Goal: Task Accomplishment & Management: Complete application form

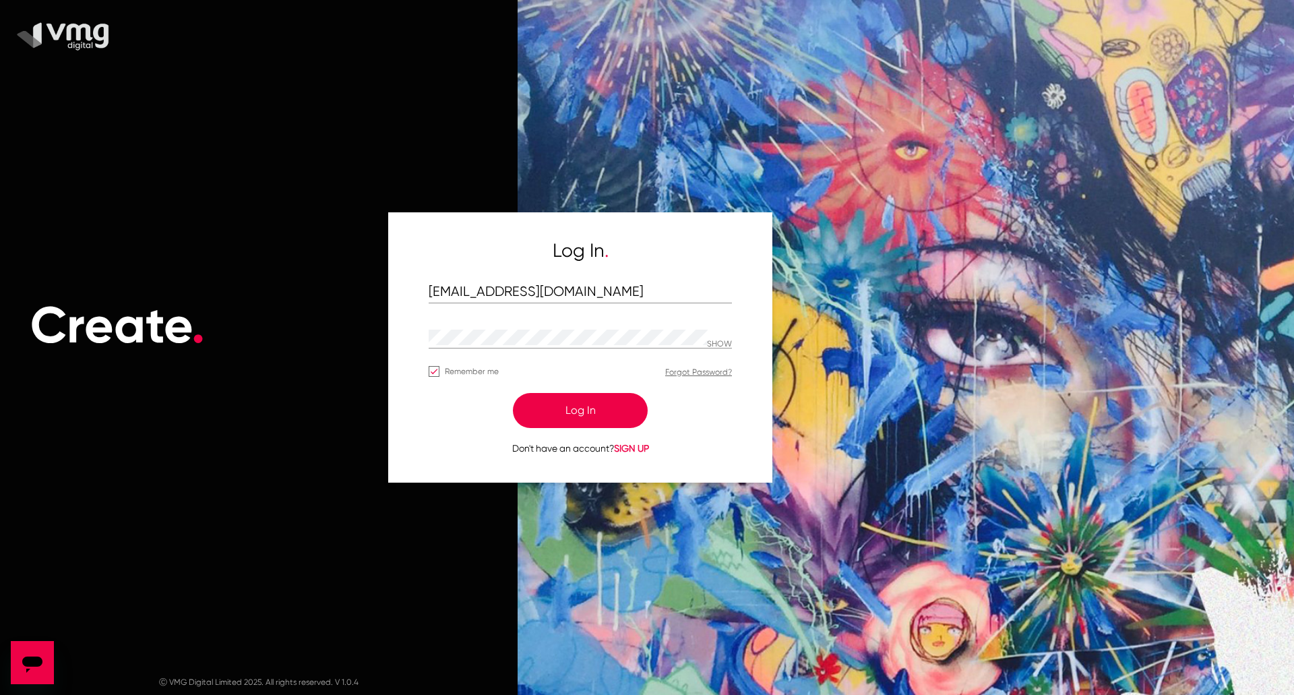
click at [586, 412] on button "Log In" at bounding box center [580, 410] width 135 height 35
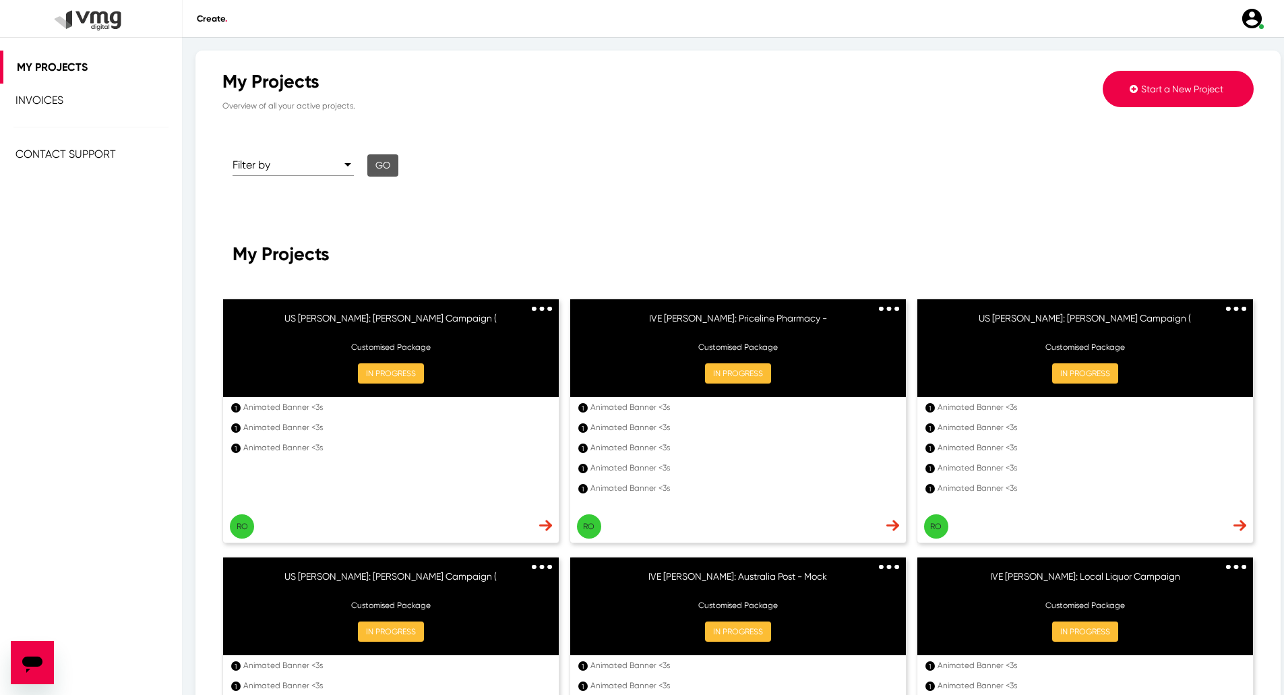
click at [1189, 98] on button "Start a New Project" at bounding box center [1177, 89] width 151 height 36
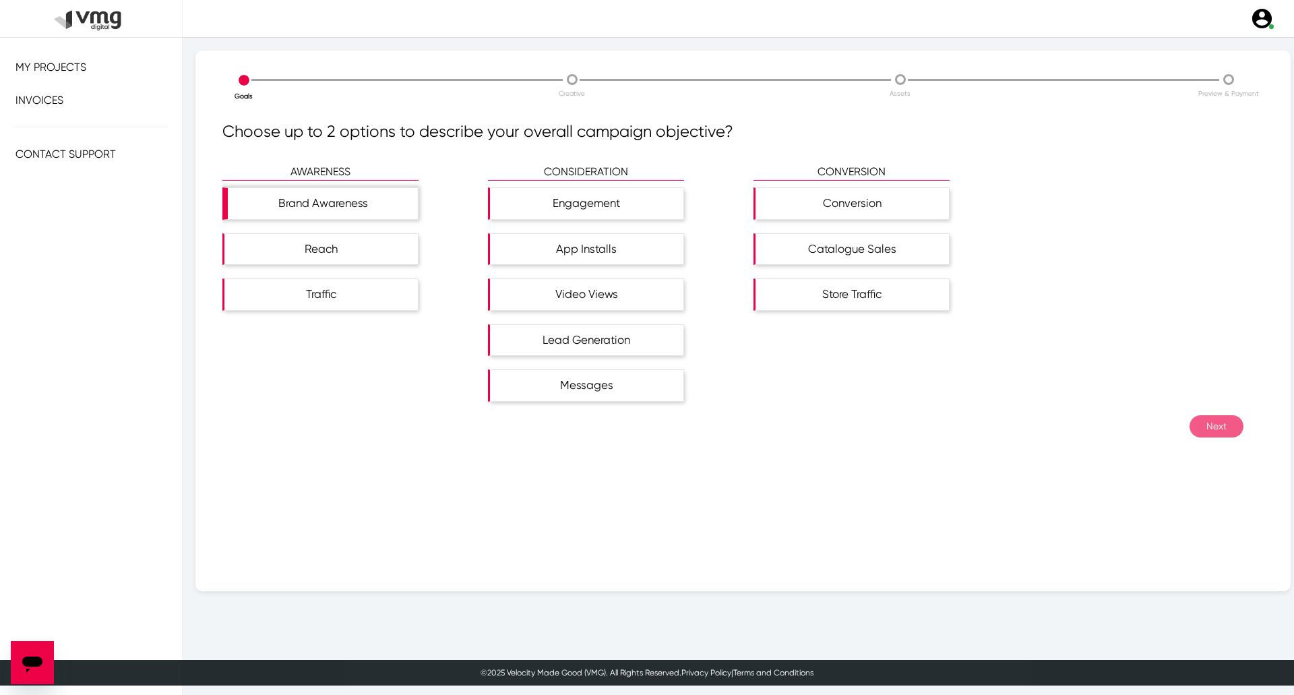
click at [318, 210] on div "Brand Awareness" at bounding box center [323, 203] width 190 height 31
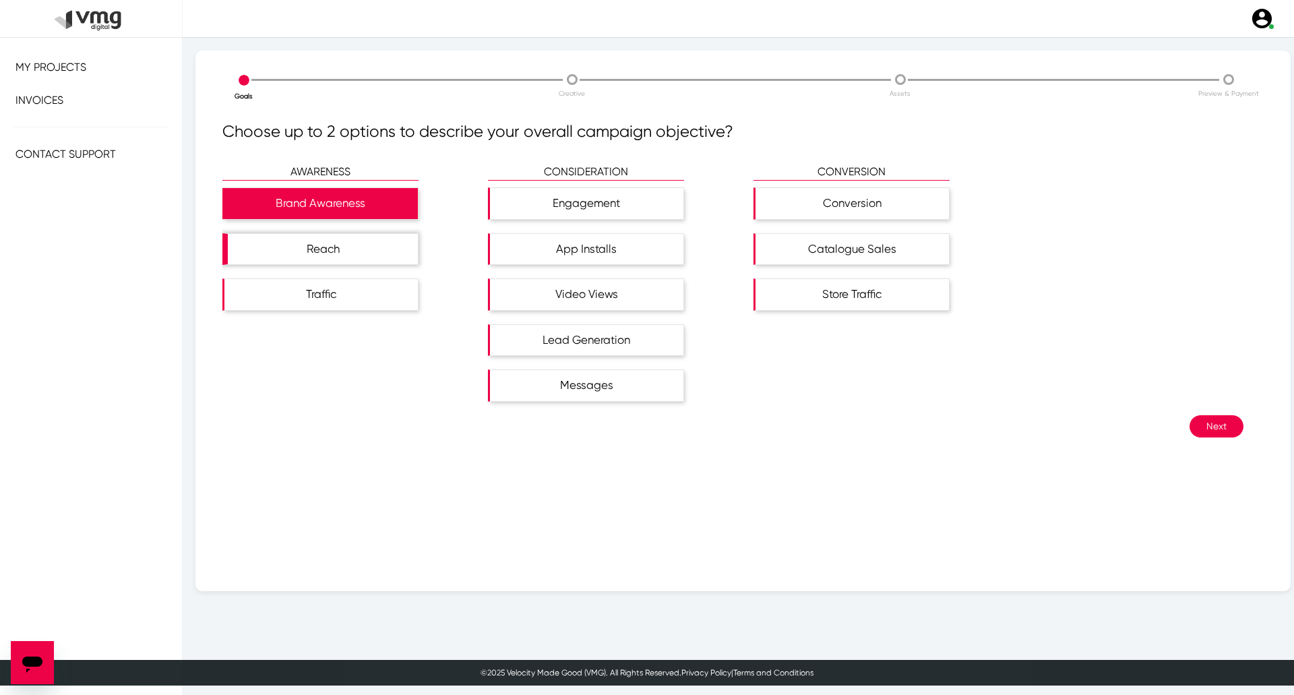
click at [327, 250] on div "Reach" at bounding box center [323, 249] width 190 height 31
click at [1214, 433] on button "Next" at bounding box center [1216, 426] width 54 height 22
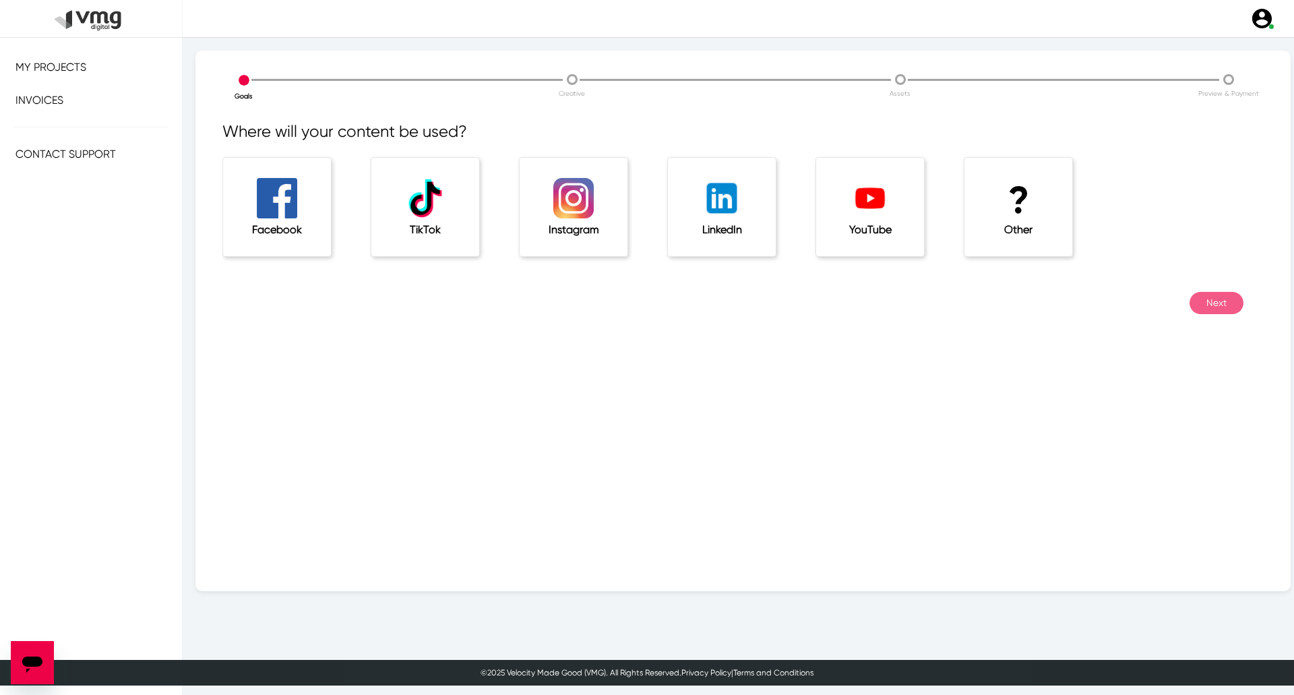
click at [1055, 230] on div "? Other" at bounding box center [1018, 207] width 108 height 98
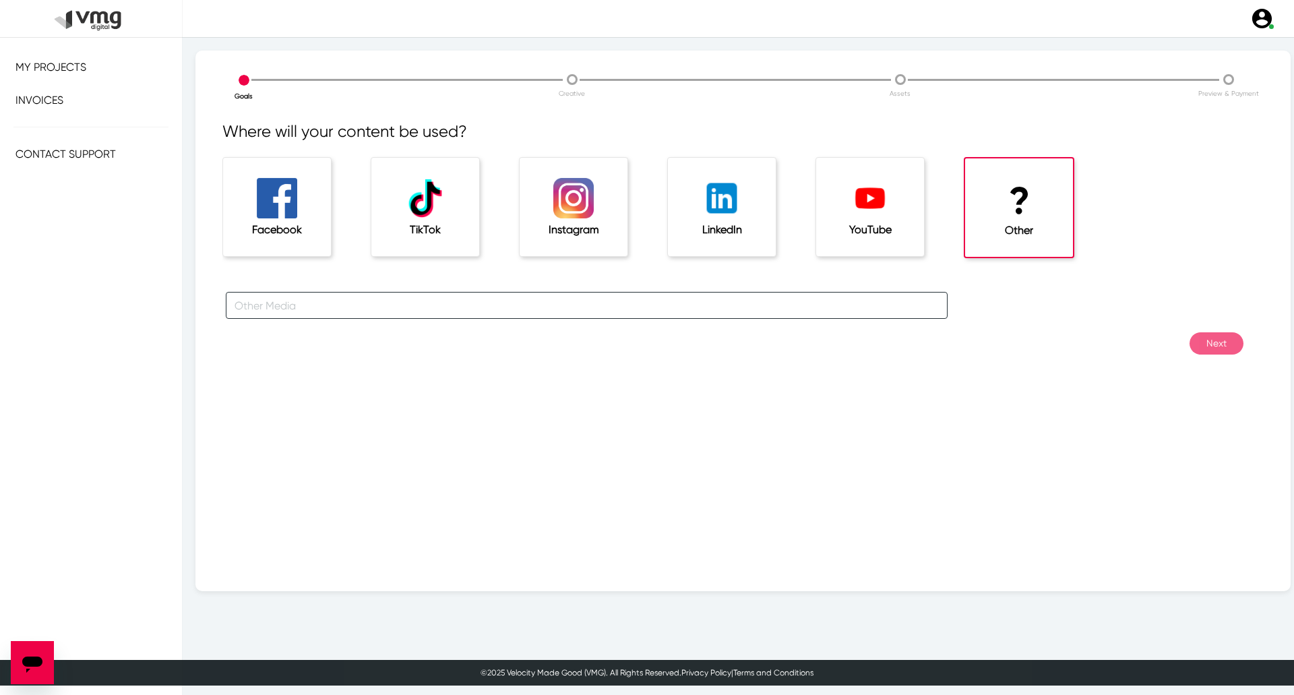
click at [588, 305] on input "text" at bounding box center [587, 305] width 722 height 27
type input "For [PERSON_NAME] Campaigns"
click at [1197, 346] on button "Next" at bounding box center [1216, 343] width 54 height 22
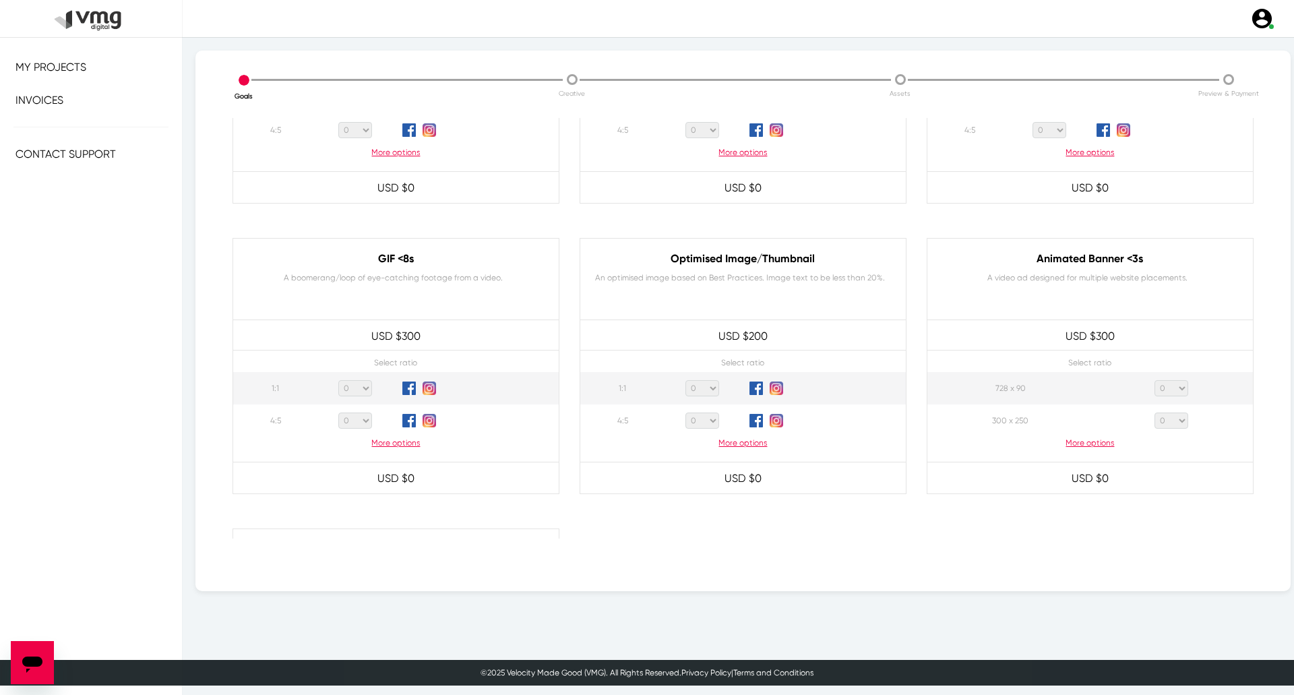
scroll to position [490, 0]
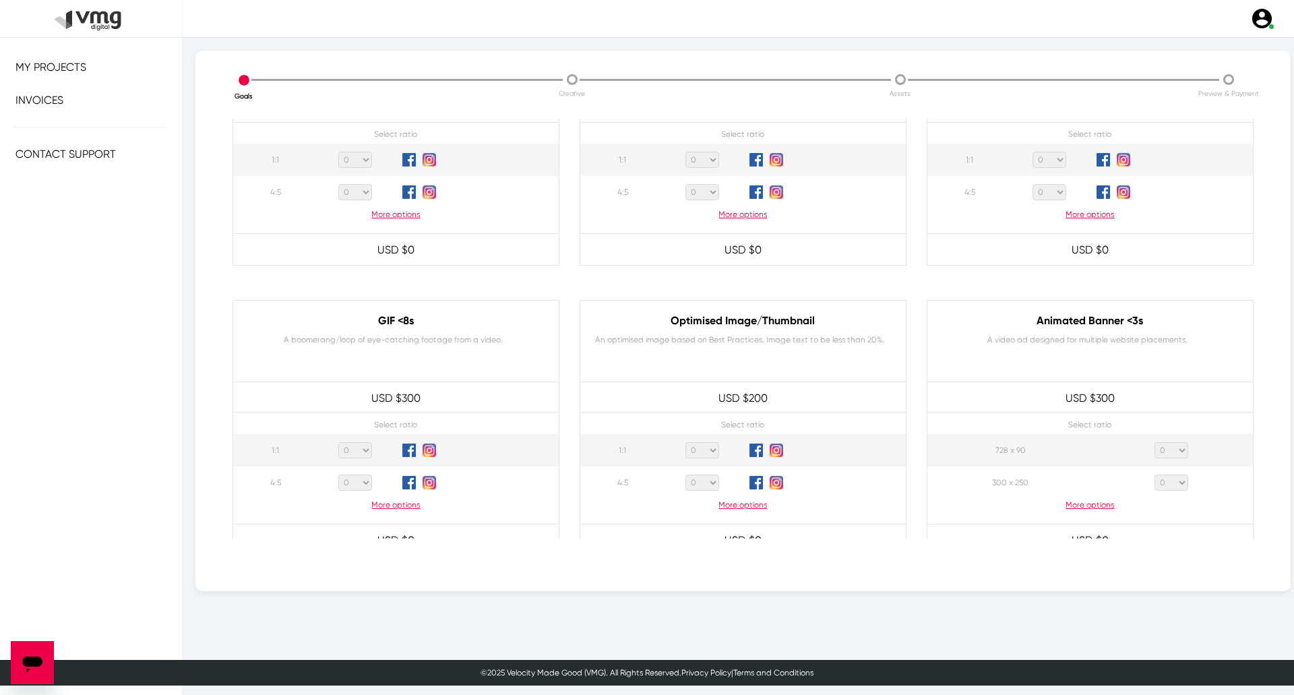
click at [1089, 502] on p "More options" at bounding box center [1089, 505] width 325 height 12
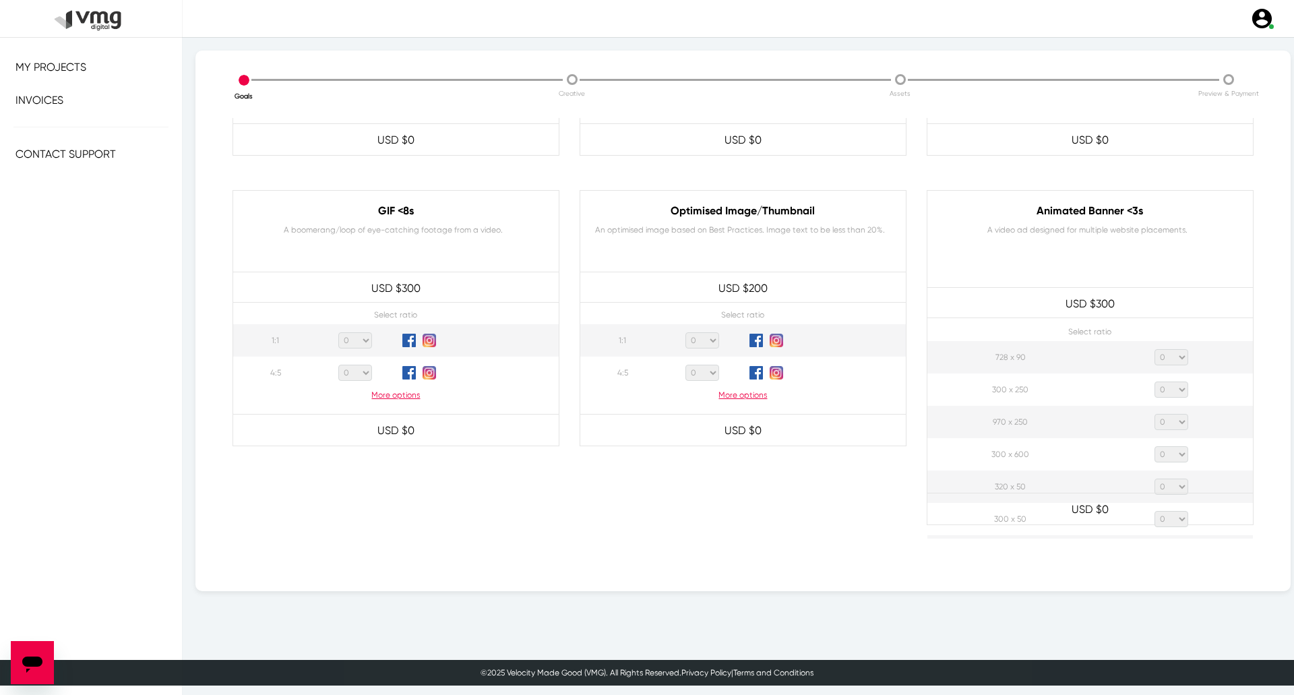
scroll to position [692, 0]
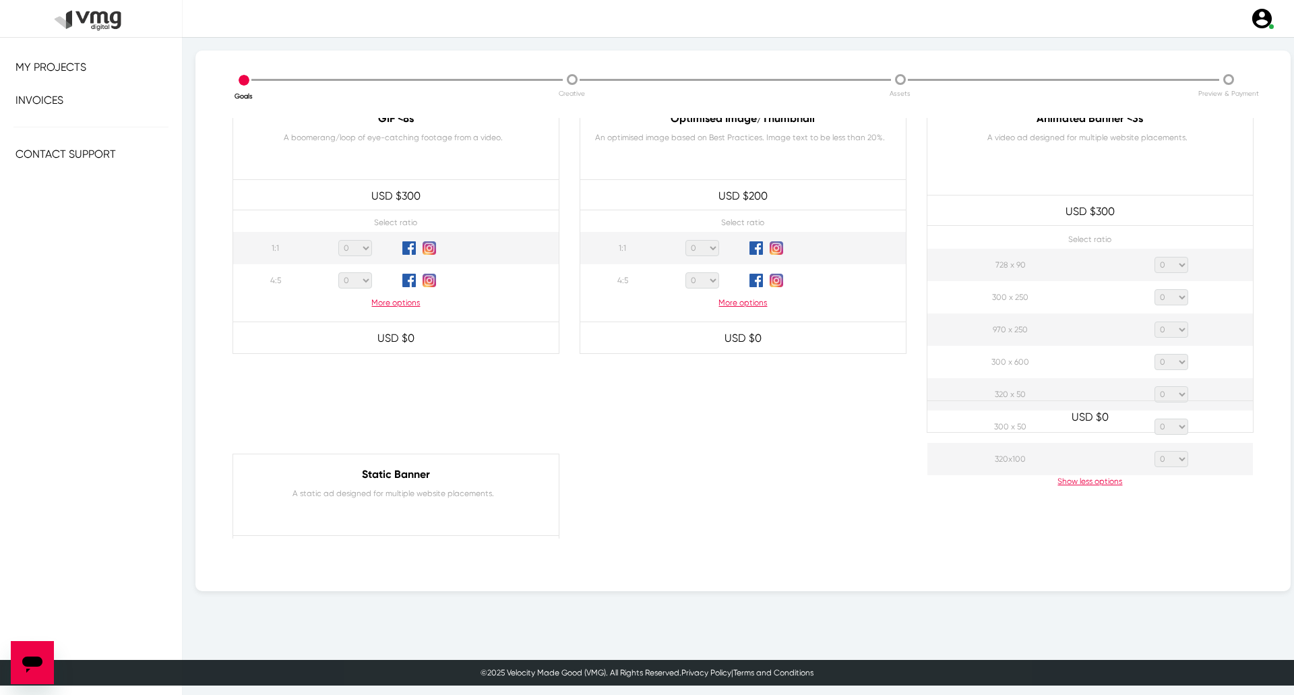
click at [1170, 257] on select "0 1 2 3 4 5 6 7 8 9 10 11 12 13 14 15 16 17 18 19 20" at bounding box center [1171, 265] width 34 height 16
select select "1"
click at [1154, 257] on select "0 1 2 3 4 5 6 7 8 9 10 11 12 13 14 15 16 17 18 19 20" at bounding box center [1171, 265] width 34 height 16
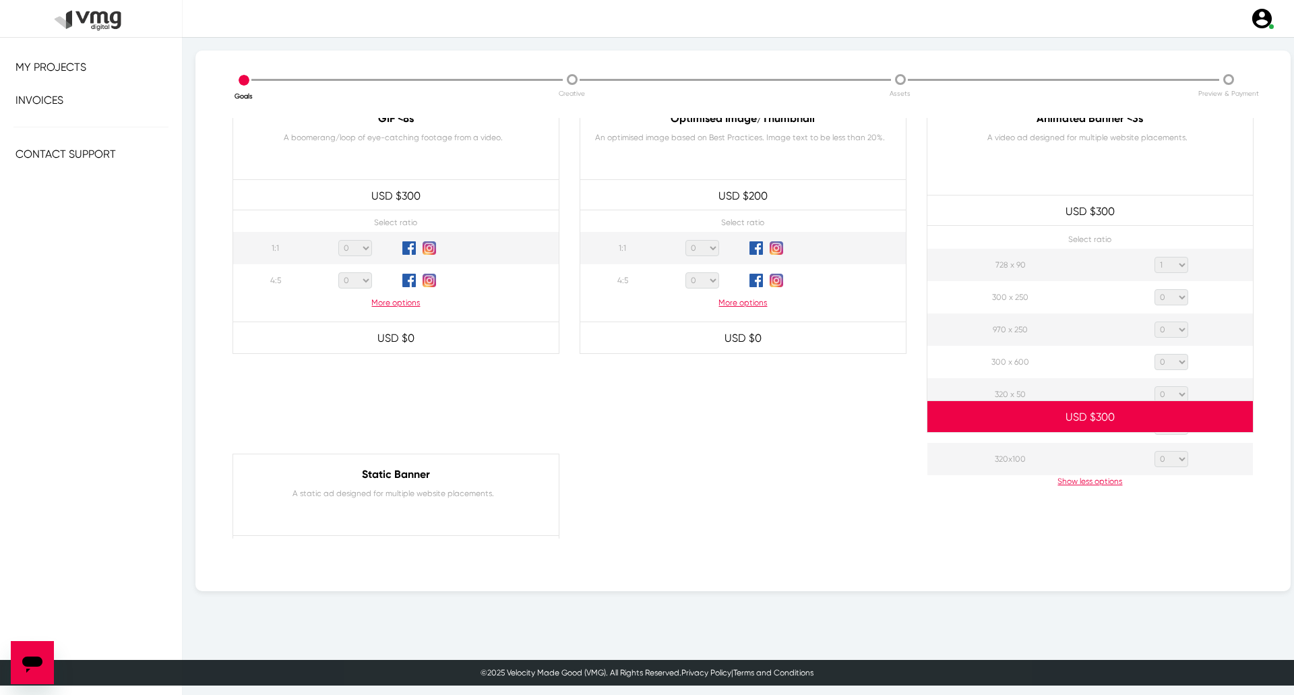
click at [1171, 292] on select "0 1 2 3 4 5 6 7 8 9 10 11 12 13 14 15 16 17 18 19 20" at bounding box center [1171, 297] width 34 height 16
select select "1"
click at [1154, 289] on select "0 1 2 3 4 5 6 7 8 9 10 11 12 13 14 15 16 17 18 19 20" at bounding box center [1171, 297] width 34 height 16
drag, startPoint x: 1171, startPoint y: 323, endPoint x: 1166, endPoint y: 334, distance: 11.5
click at [1171, 323] on select "0 1 2 3 4 5 6 7 8 9 10 11 12 13 14 15 16 17 18 19 20" at bounding box center [1171, 329] width 34 height 16
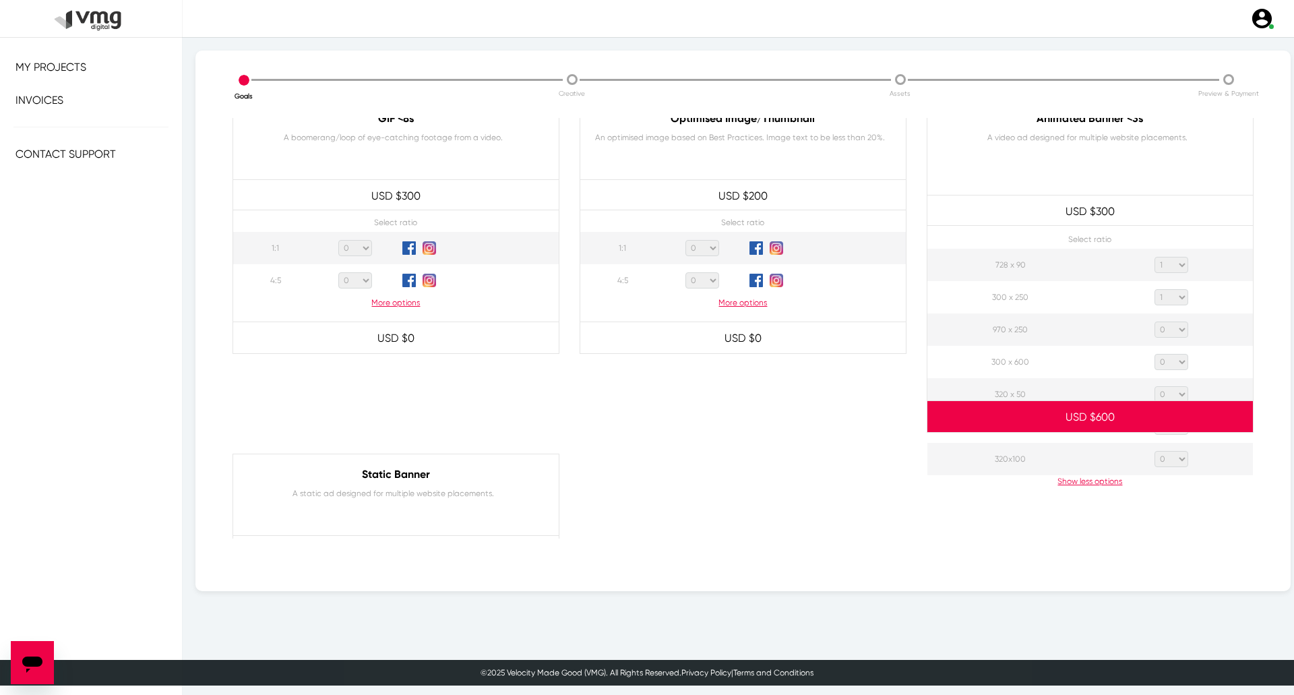
select select "1"
click at [1154, 321] on select "0 1 2 3 4 5 6 7 8 9 10 11 12 13 14 15 16 17 18 19 20" at bounding box center [1171, 329] width 34 height 16
click at [1162, 364] on select "0 1 2 3 4 5 6 7 8 9 10 11 12 13 14 15 16 17 18 19 20" at bounding box center [1171, 362] width 34 height 16
select select "1"
click at [1154, 354] on select "0 1 2 3 4 5 6 7 8 9 10 11 12 13 14 15 16 17 18 19 20" at bounding box center [1171, 362] width 34 height 16
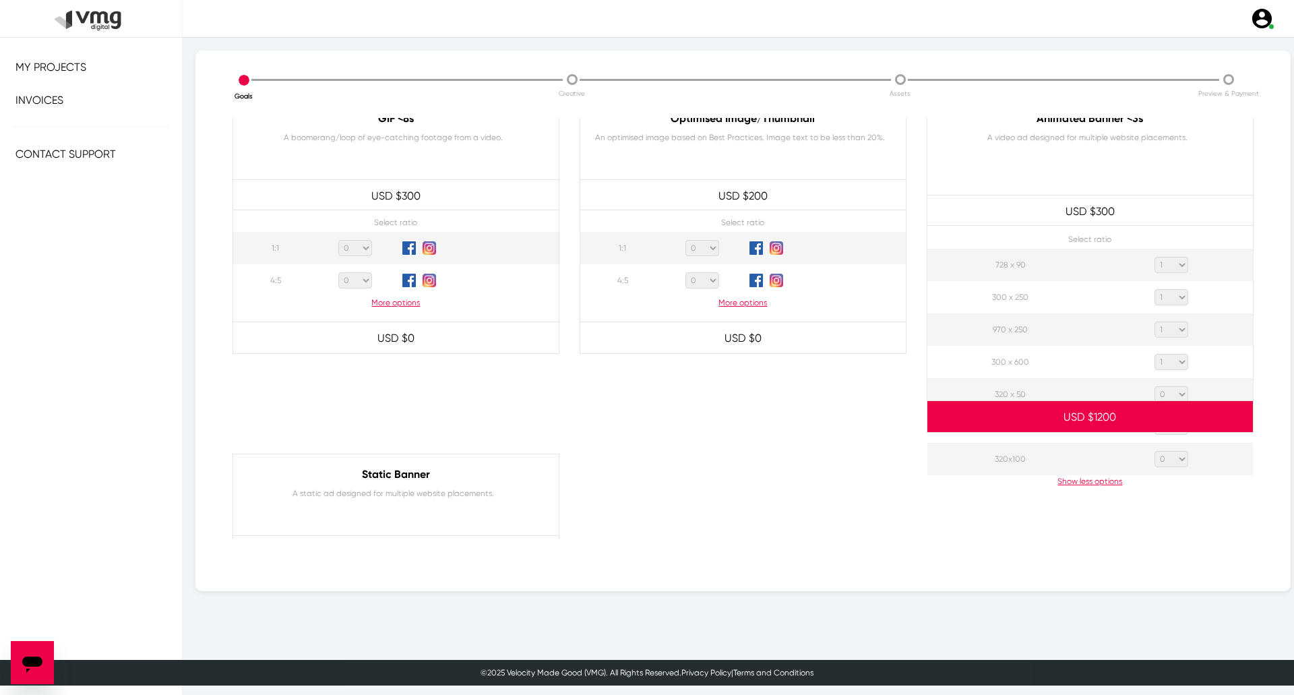
click at [1158, 393] on select "0 1 2 3 4 5 6 7 8 9 10 11 12 13 14 15 16 17 18 19 20" at bounding box center [1171, 394] width 34 height 16
select select "1"
click at [1154, 386] on select "0 1 2 3 4 5 6 7 8 9 10 11 12 13 14 15 16 17 18 19 20" at bounding box center [1171, 394] width 34 height 16
click at [1164, 460] on div at bounding box center [1089, 588] width 347 height 270
click at [1170, 433] on select "0 1 2 3 4 5 6 7 8 9 10 11 12 13 14 15 16 17 18 19 20" at bounding box center [1171, 426] width 34 height 16
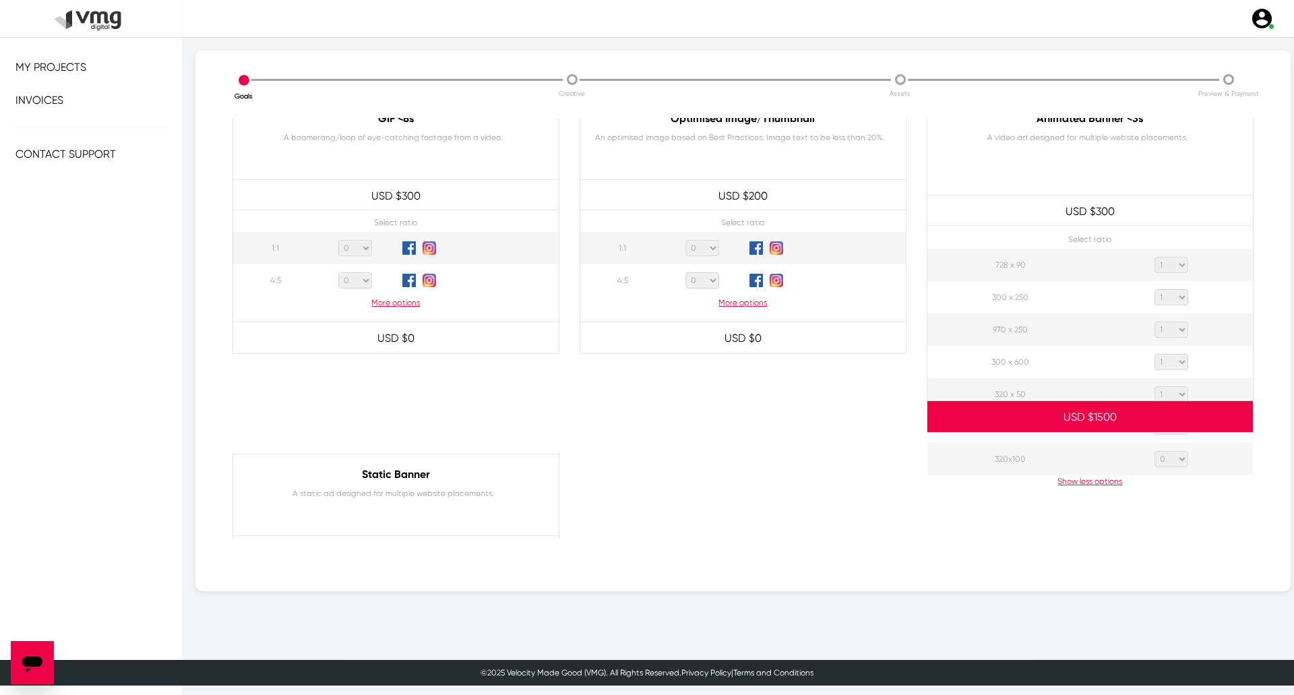
select select "1"
click at [1154, 418] on select "0 1 2 3 4 5 6 7 8 9 10 11 12 13 14 15 16 17 18 19 20" at bounding box center [1171, 426] width 34 height 16
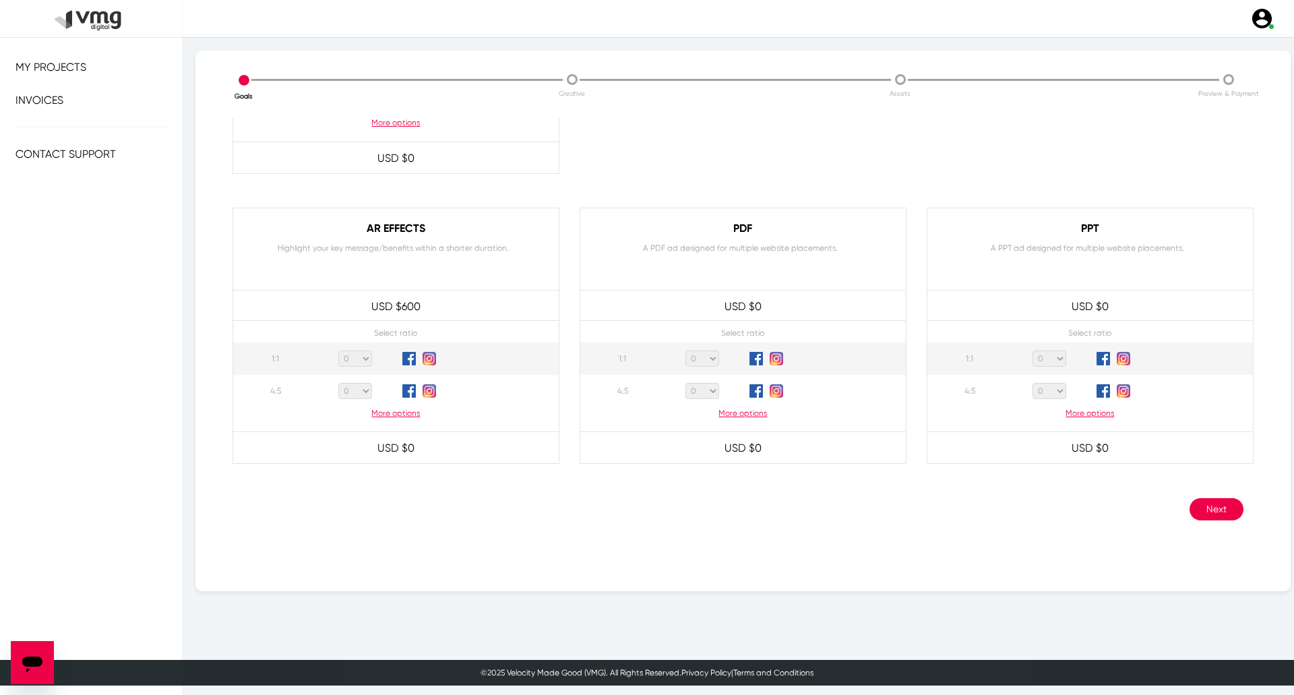
scroll to position [1229, 0]
click at [1201, 500] on button "Next" at bounding box center [1216, 508] width 54 height 22
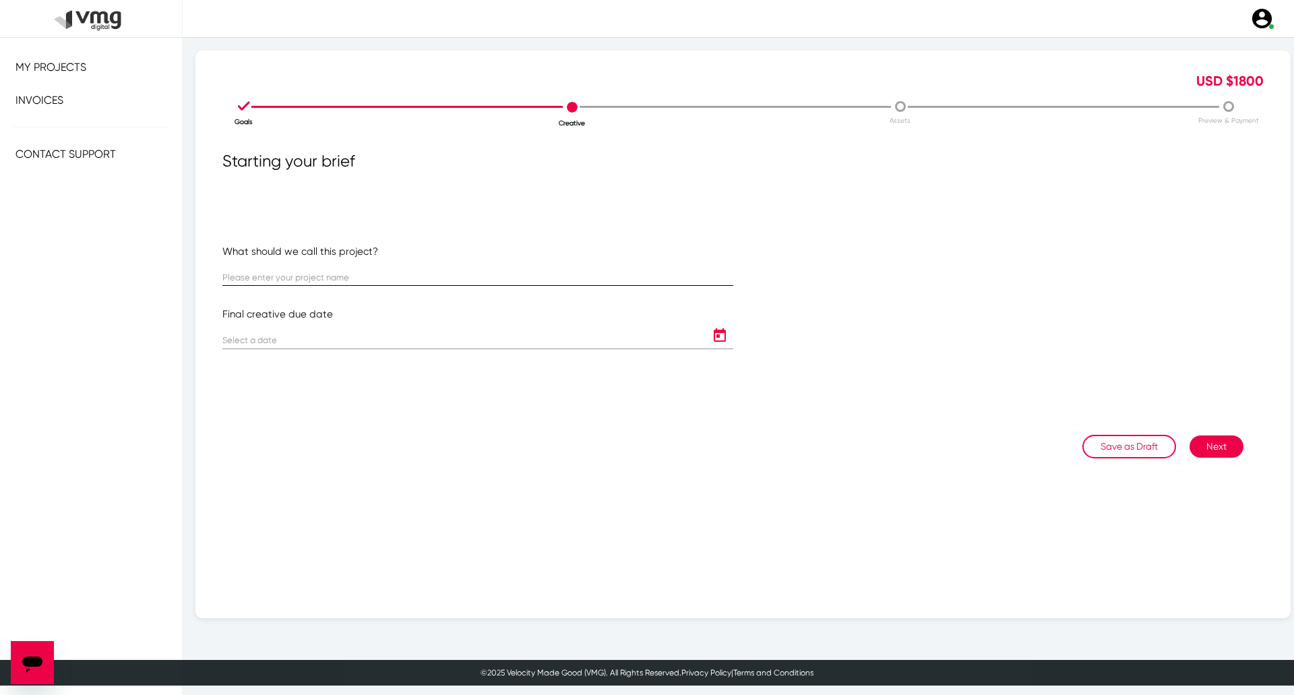
click at [264, 278] on input "text" at bounding box center [477, 278] width 511 height 10
click at [512, 278] on input "text" at bounding box center [477, 278] width 511 height 10
paste input "US [PERSON_NAME]: [PERSON_NAME] Campaign ([DATE]-[DATE])"
type input "US [PERSON_NAME]: [PERSON_NAME] Campaign ([DATE]-[DATE])"
click at [488, 341] on input at bounding box center [464, 341] width 484 height 10
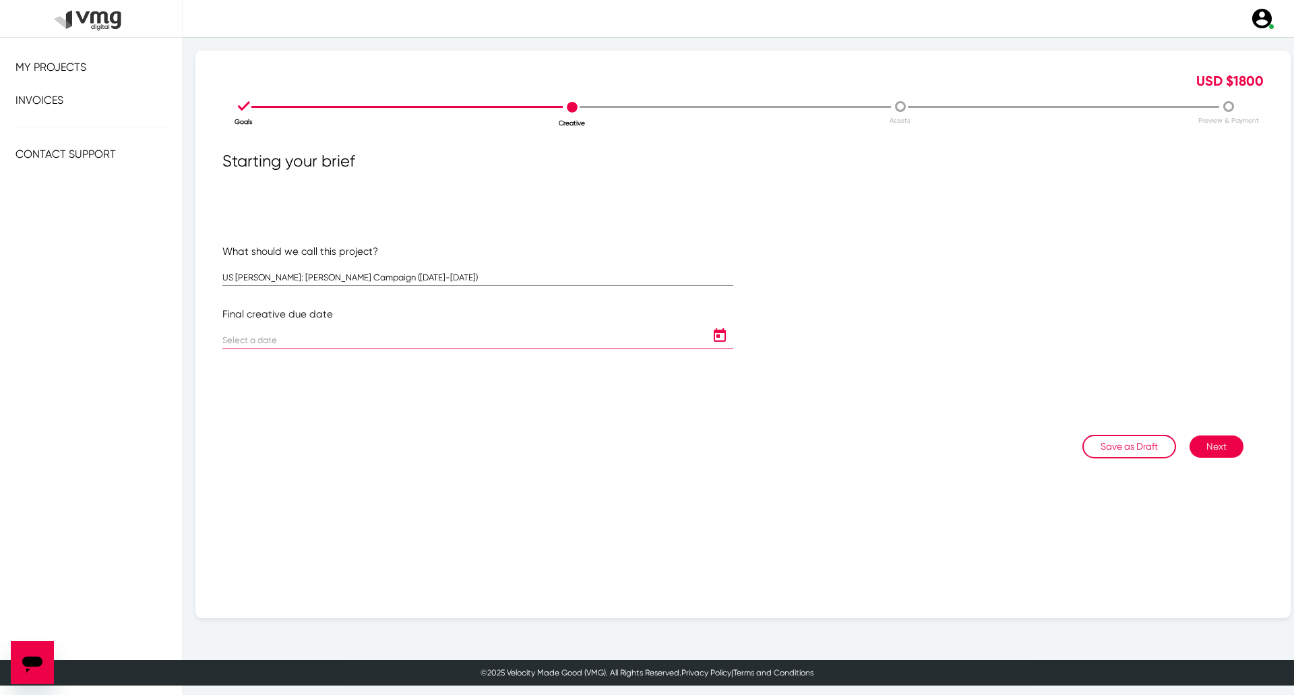
click at [714, 336] on icon "Open calendar" at bounding box center [720, 334] width 12 height 13
click at [411, 378] on button "Next month" at bounding box center [405, 377] width 27 height 27
click at [320, 432] on div "1" at bounding box center [322, 435] width 24 height 24
type input "[DATE]"
click at [1210, 449] on button "Next" at bounding box center [1216, 446] width 54 height 22
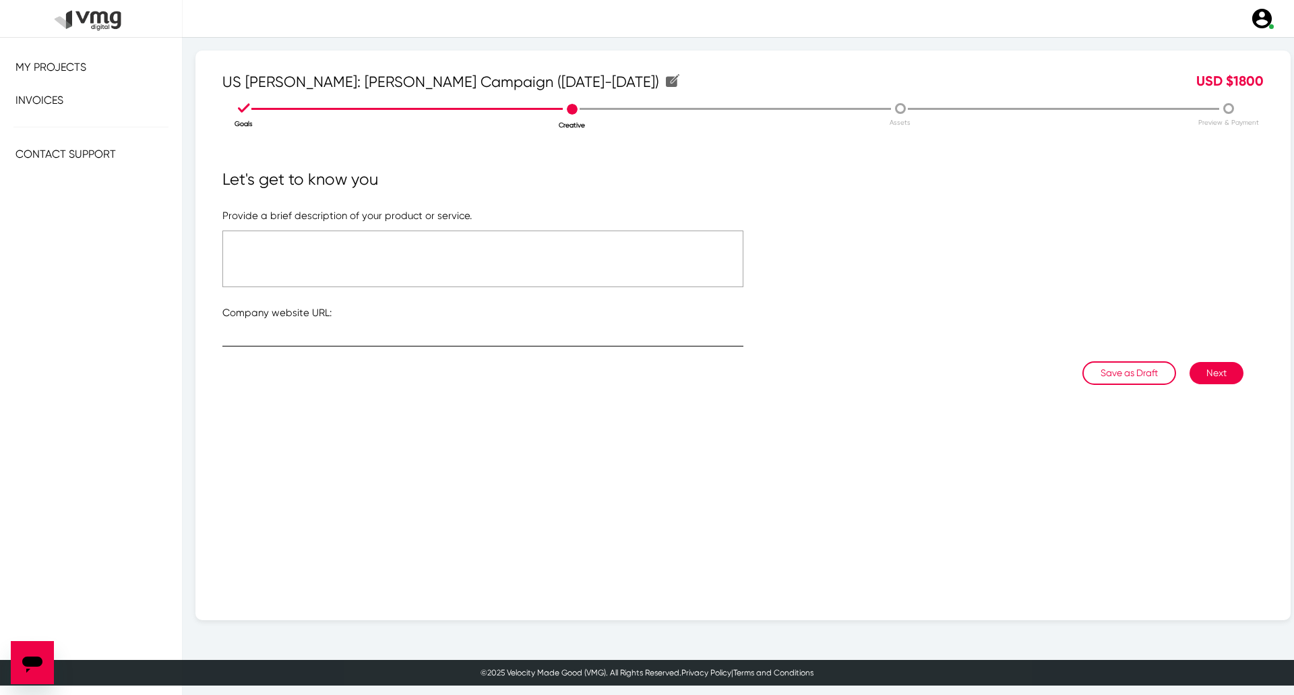
click at [517, 338] on input "text" at bounding box center [482, 339] width 521 height 10
click at [379, 336] on input "ca" at bounding box center [482, 339] width 521 height 10
paste input "[URL][DOMAIN_NAME]"
type input "[URL][DOMAIN_NAME]"
click at [360, 268] on textarea at bounding box center [482, 258] width 521 height 57
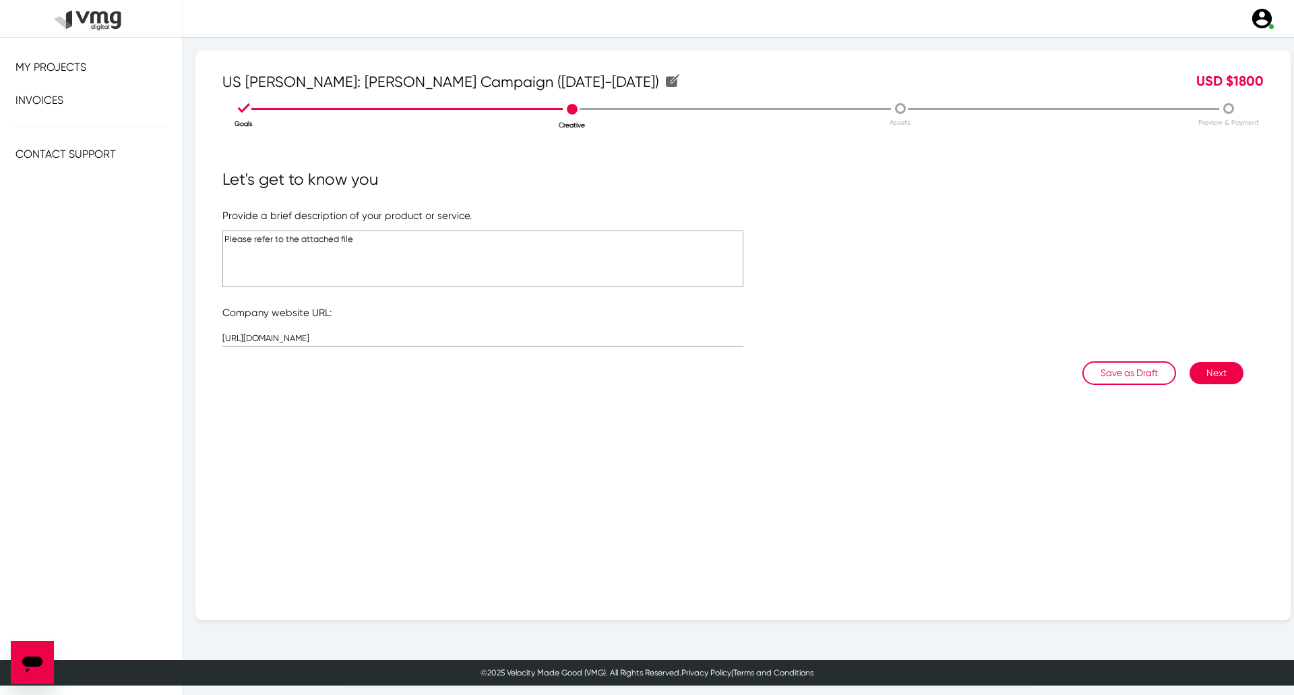
type textarea "Please refer to the attached file"
click at [1218, 375] on button "Next" at bounding box center [1216, 373] width 54 height 22
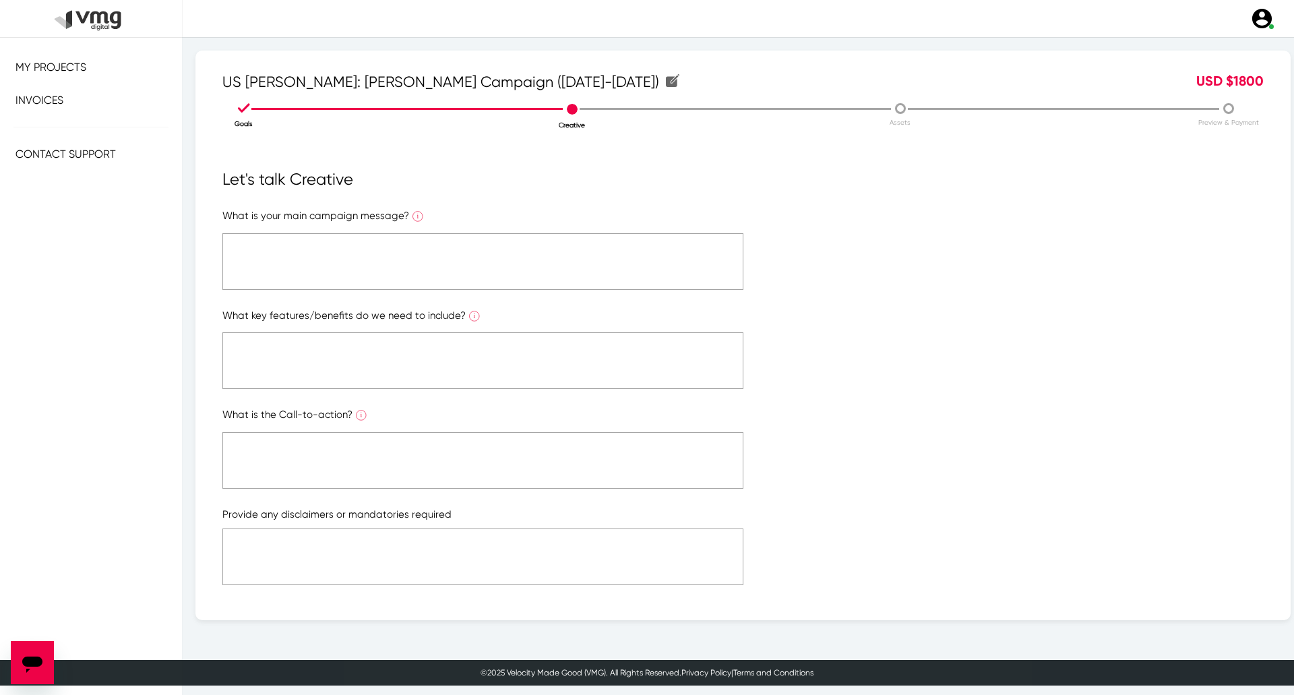
click at [702, 237] on textarea at bounding box center [482, 261] width 521 height 57
paste textarea "Please refer to the attached file"
type textarea "Please refer to the attached file"
click at [619, 369] on textarea at bounding box center [482, 360] width 521 height 57
paste textarea "Please refer to the attached file"
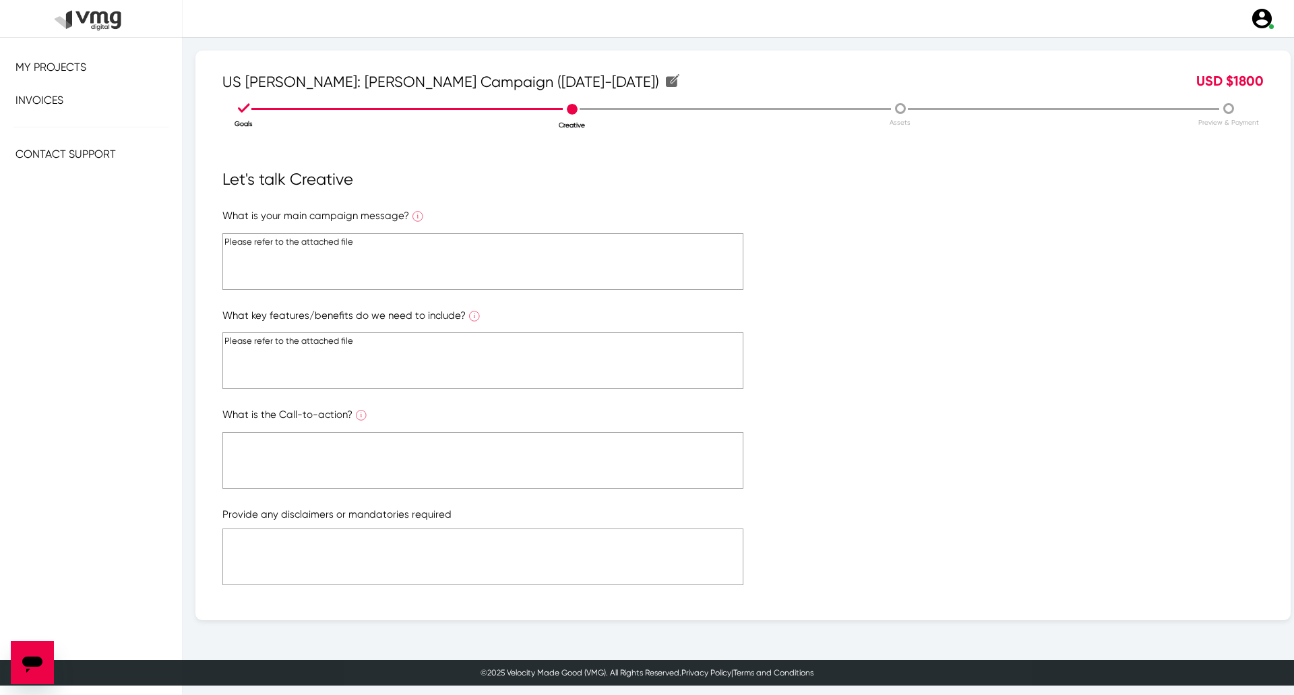
type textarea "Please refer to the attached file"
click at [601, 445] on textarea at bounding box center [482, 460] width 521 height 57
paste textarea "Please refer to the attached file"
type textarea "Please refer to the attached file"
click at [596, 557] on textarea at bounding box center [482, 556] width 521 height 57
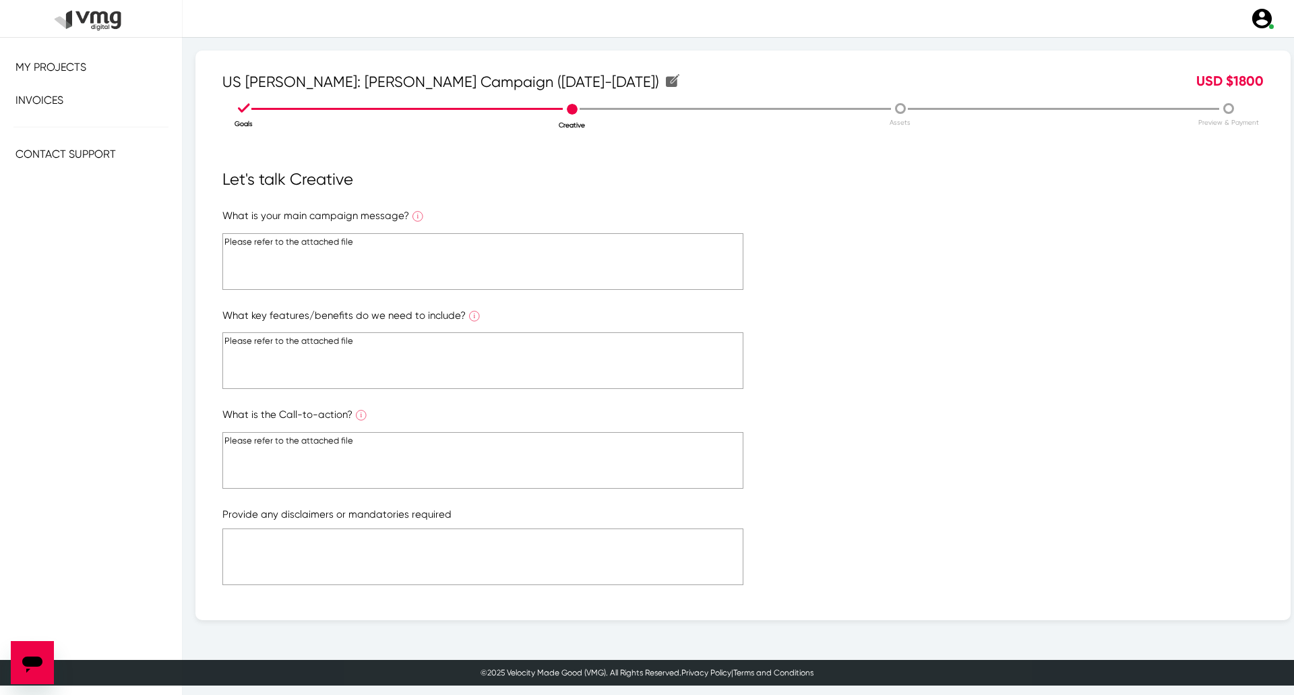
paste textarea "Please refer to the attached file"
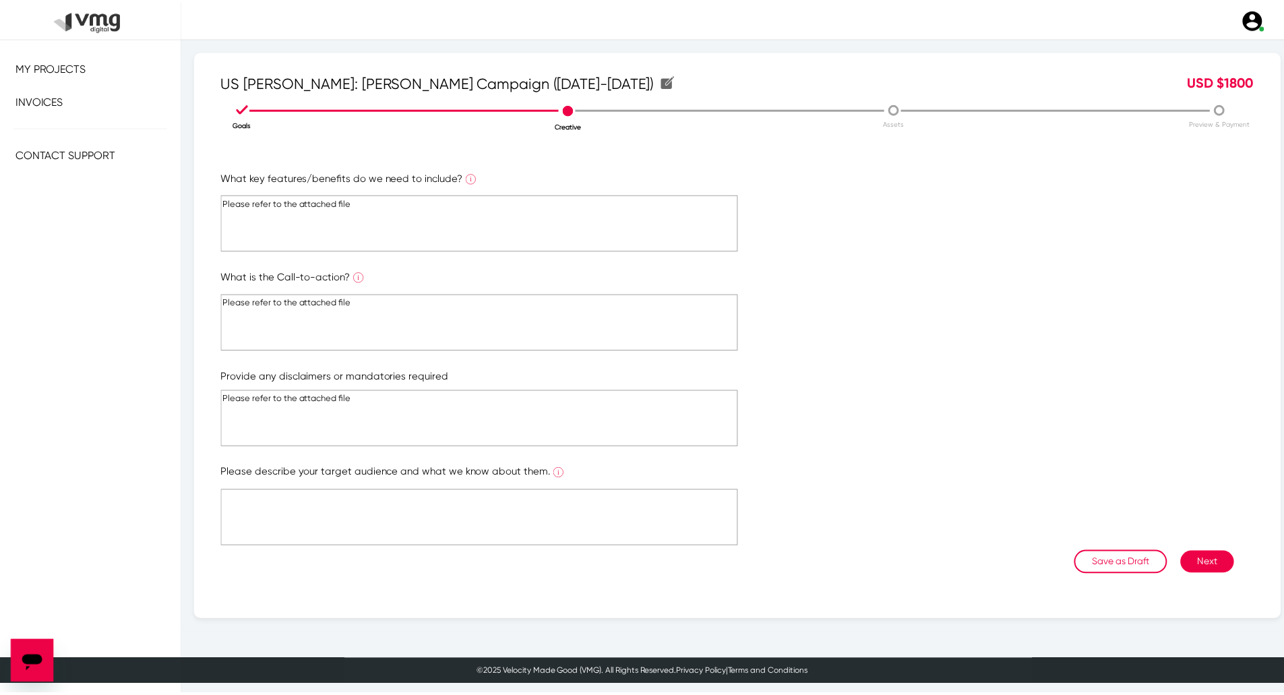
scroll to position [146, 0]
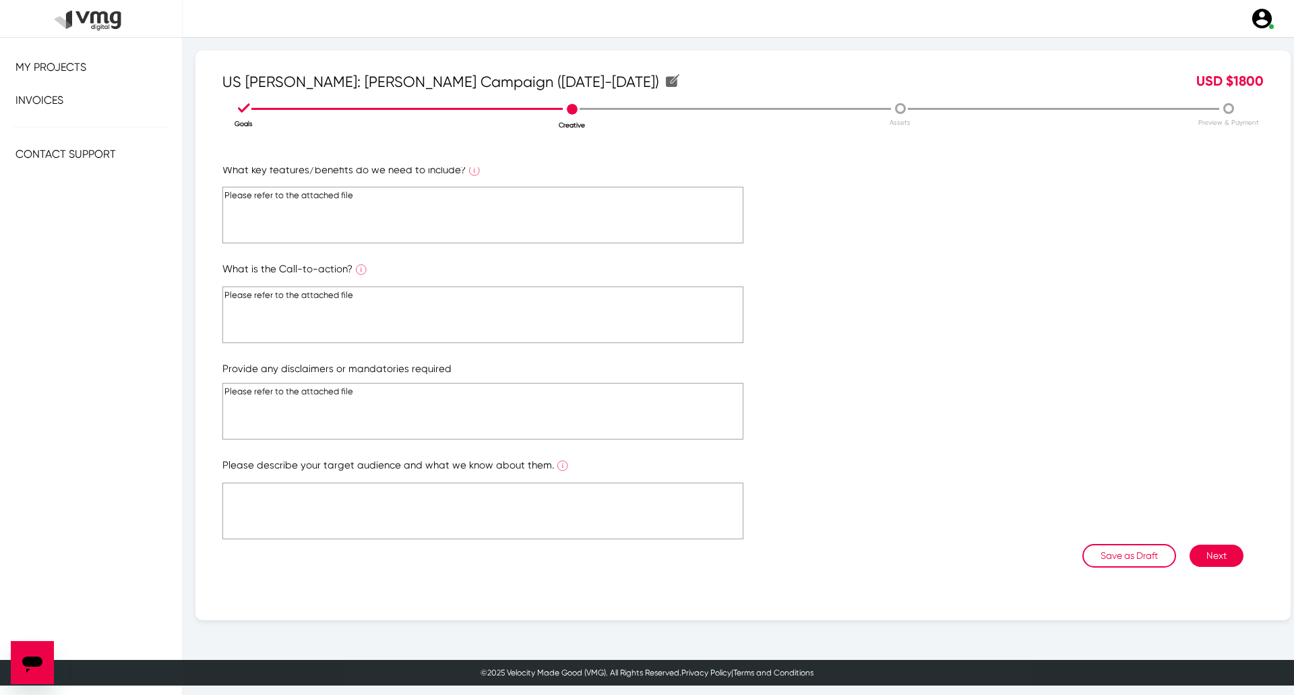
type textarea "Please refer to the attached file"
click at [598, 520] on textarea at bounding box center [482, 510] width 521 height 57
paste textarea "Please refer to the attached file"
type textarea "Please refer to the attached file"
click at [1211, 550] on button "Next" at bounding box center [1216, 555] width 54 height 22
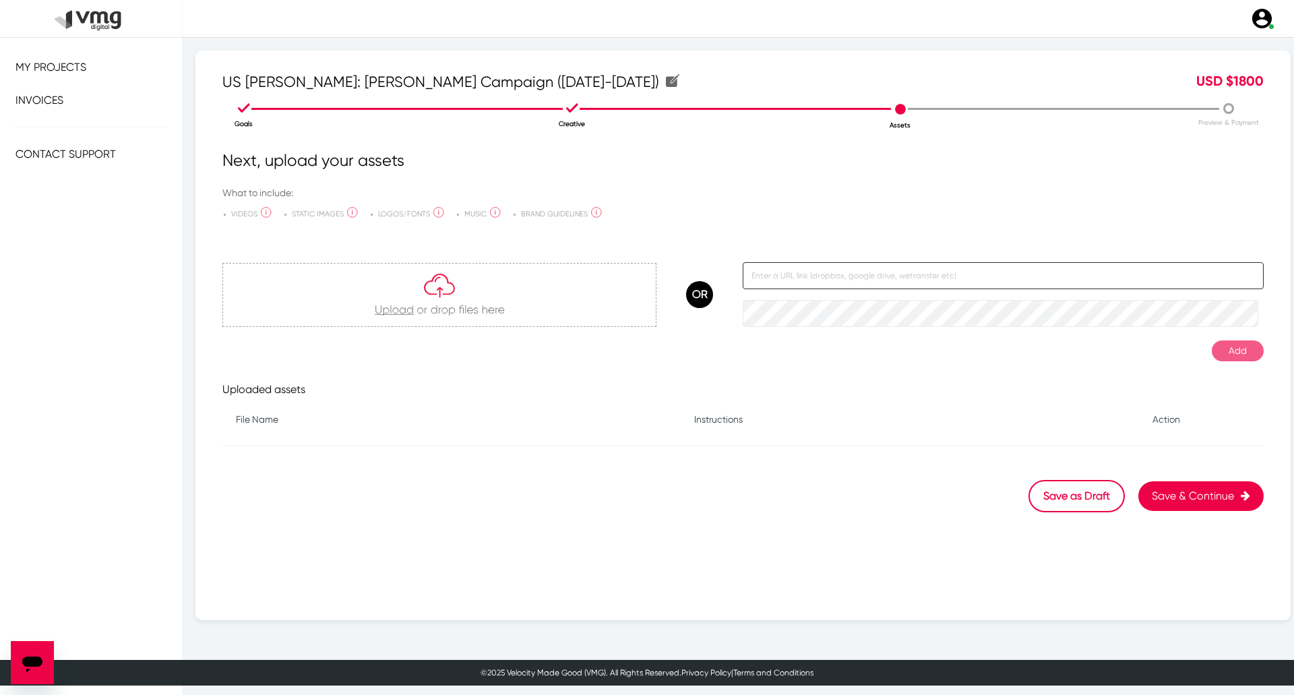
click at [878, 281] on input "text" at bounding box center [1003, 275] width 521 height 27
paste input "[URL][DOMAIN_NAME]"
type input "[URL][DOMAIN_NAME]"
click at [1230, 352] on button "Add" at bounding box center [1238, 350] width 52 height 21
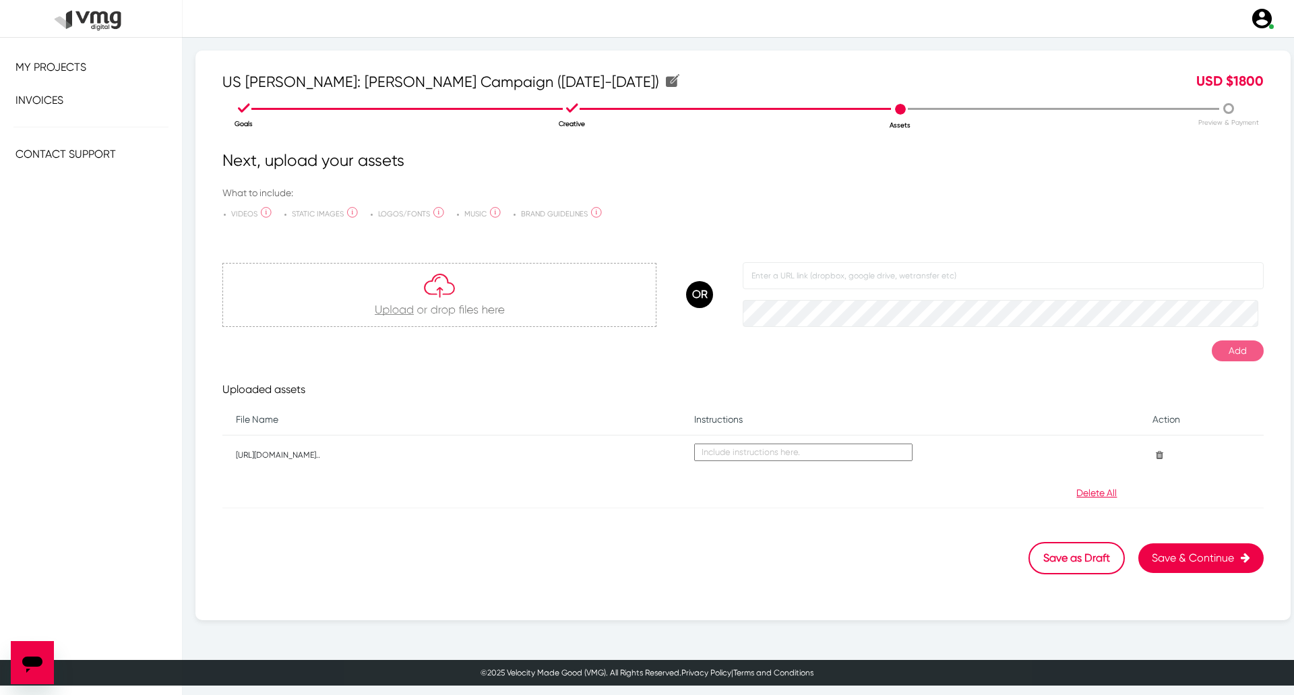
click at [1203, 559] on button "Save & Continue" at bounding box center [1200, 558] width 125 height 30
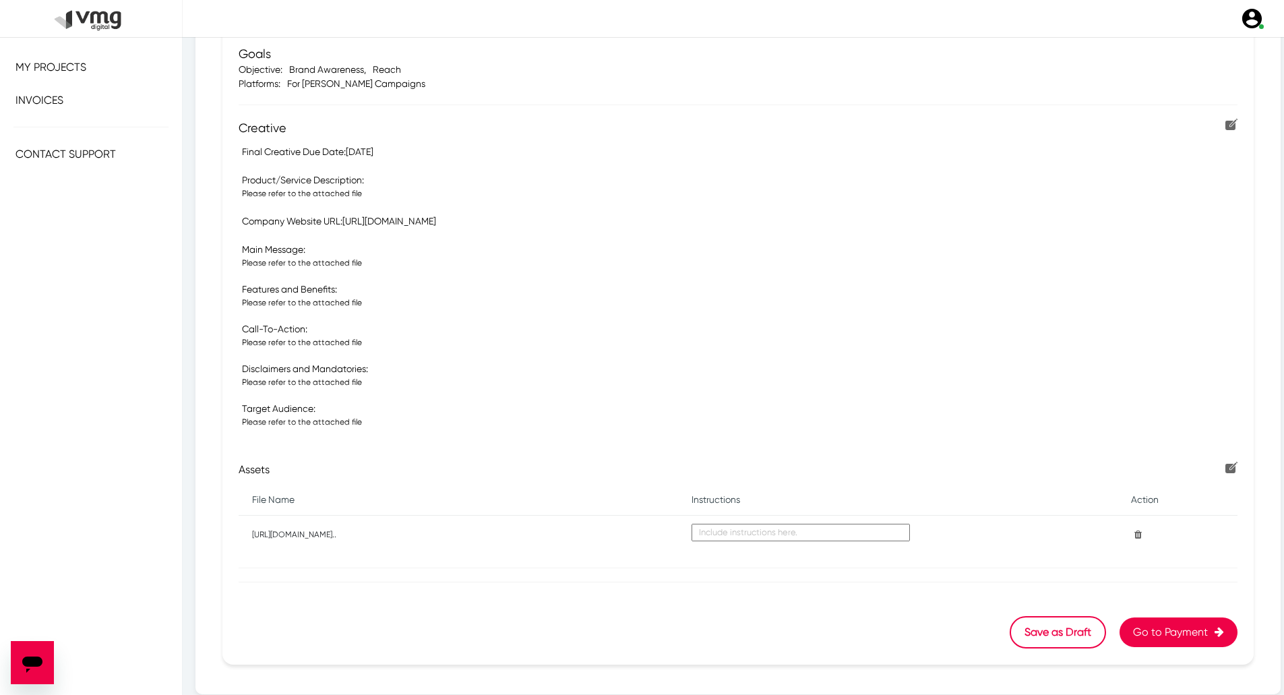
scroll to position [259, 0]
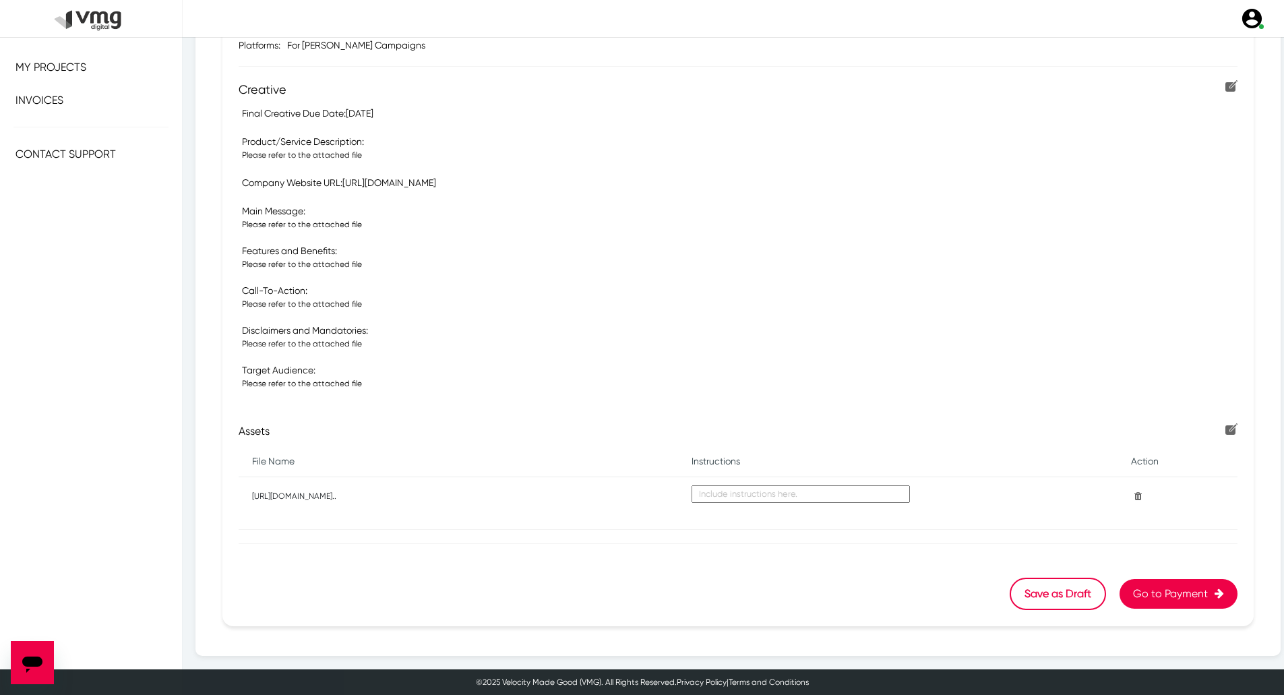
click at [1162, 587] on button "Go to Payment" at bounding box center [1178, 594] width 118 height 30
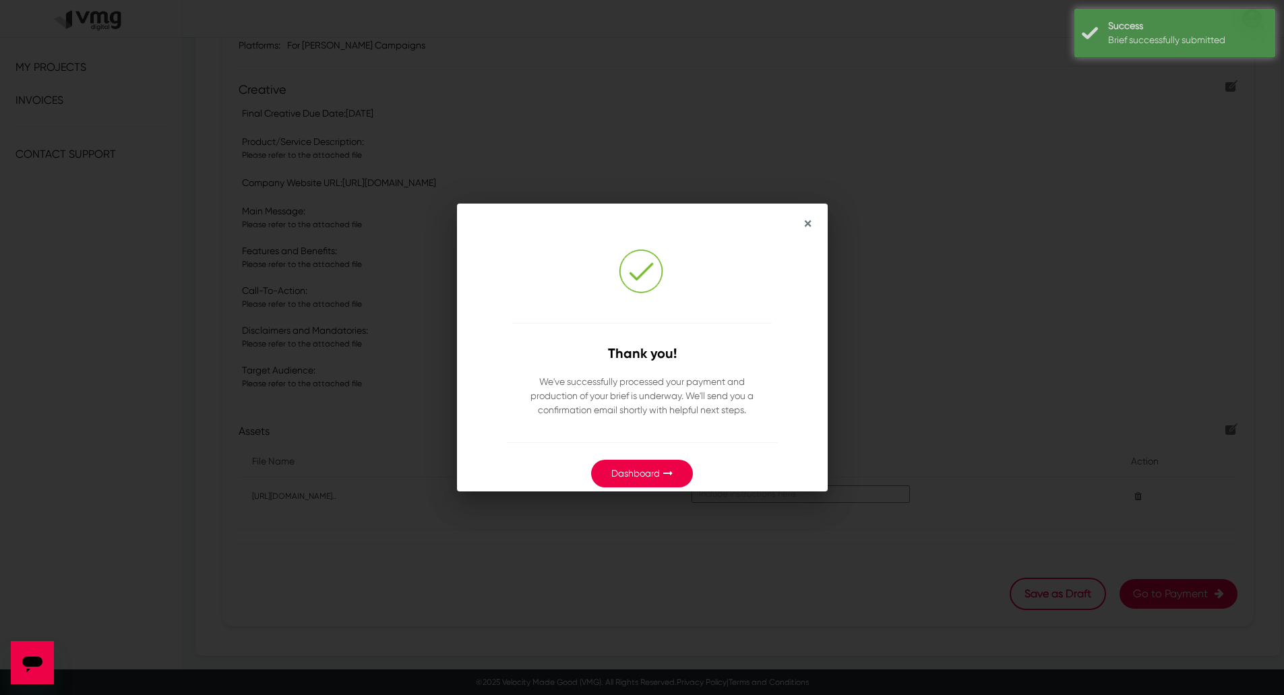
click at [650, 477] on link "Dashboard" at bounding box center [635, 473] width 49 height 11
